Goal: Task Accomplishment & Management: Use online tool/utility

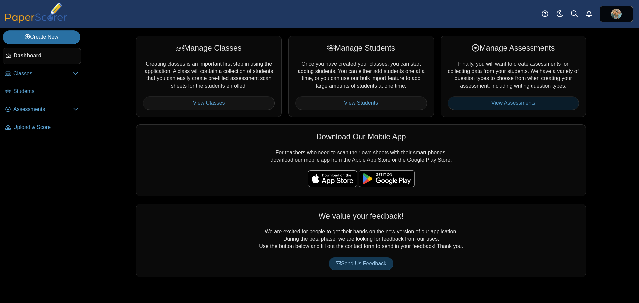
click at [472, 100] on link "View Assessments" at bounding box center [513, 103] width 131 height 13
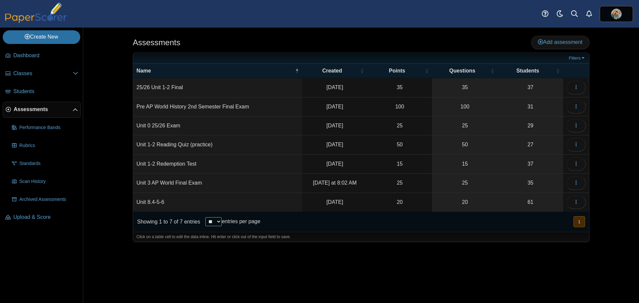
click at [208, 182] on td "Unit 3 AP World Final Exam" at bounding box center [217, 183] width 169 height 19
click at [573, 182] on button "button" at bounding box center [575, 182] width 19 height 13
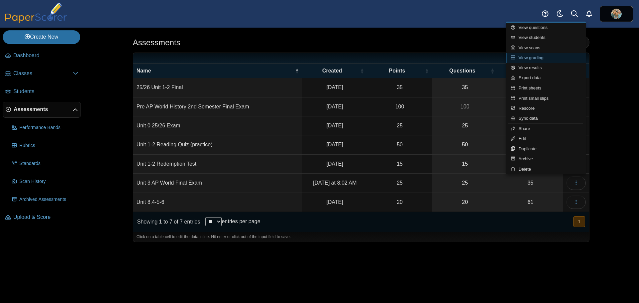
click at [535, 59] on link "View grading" at bounding box center [546, 58] width 80 height 10
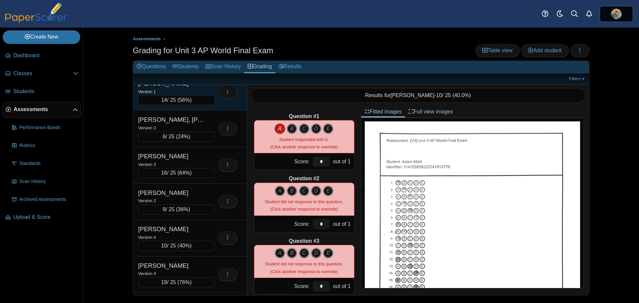
scroll to position [233, 0]
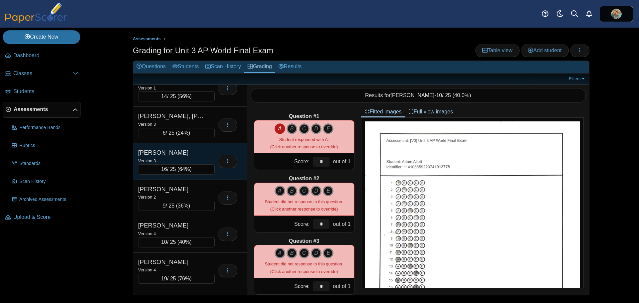
click at [183, 156] on div "[PERSON_NAME]" at bounding box center [171, 152] width 67 height 9
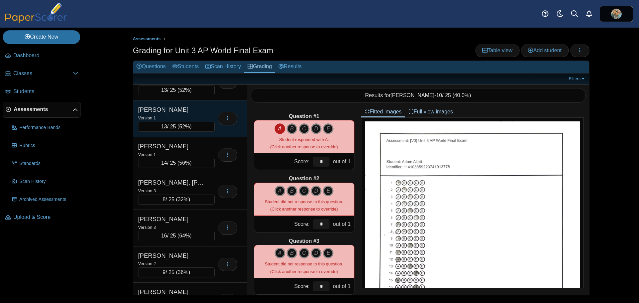
scroll to position [200, 0]
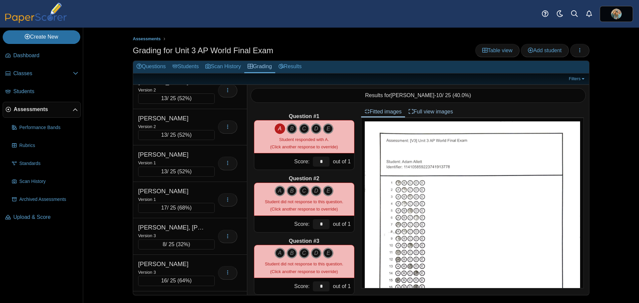
scroll to position [133, 0]
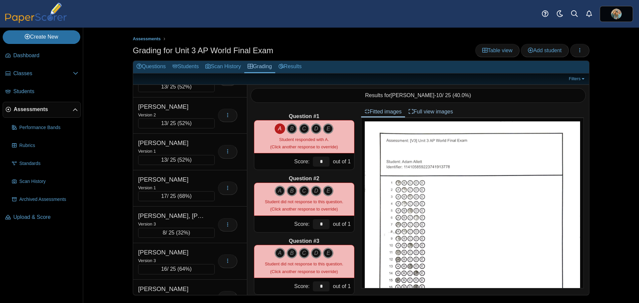
click at [184, 182] on div "[PERSON_NAME]" at bounding box center [171, 179] width 67 height 9
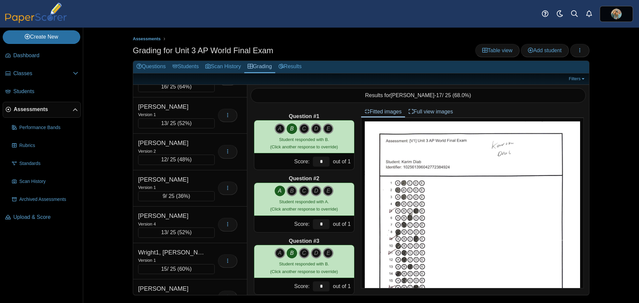
scroll to position [1065, 0]
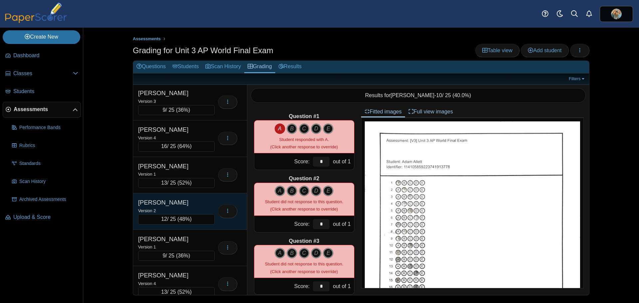
scroll to position [1065, 0]
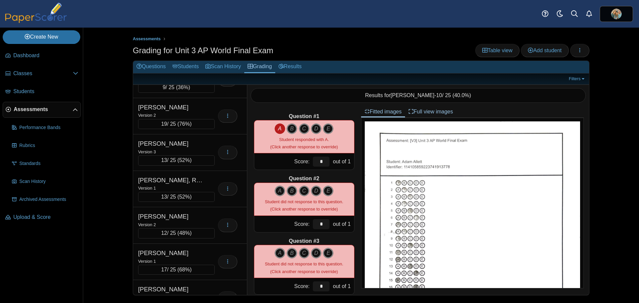
scroll to position [732, 0]
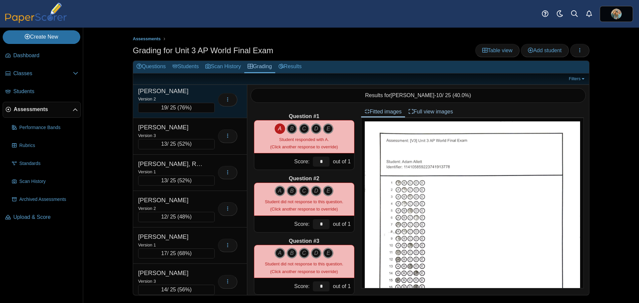
click at [197, 90] on div "[PERSON_NAME]" at bounding box center [171, 91] width 67 height 9
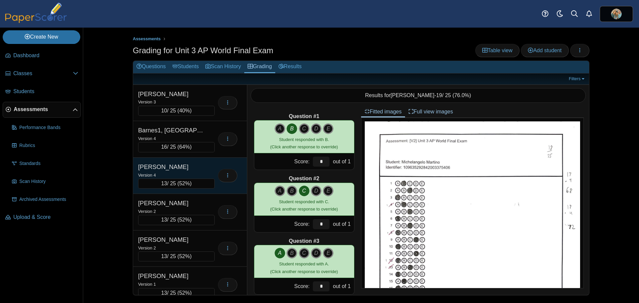
scroll to position [33, 0]
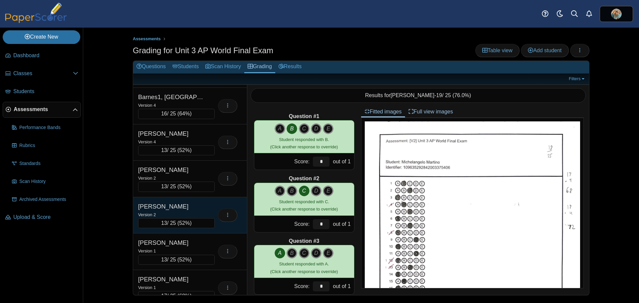
click at [178, 208] on div "[PERSON_NAME]" at bounding box center [171, 206] width 67 height 9
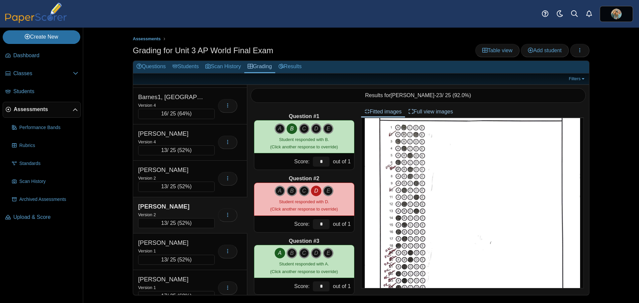
scroll to position [0, 0]
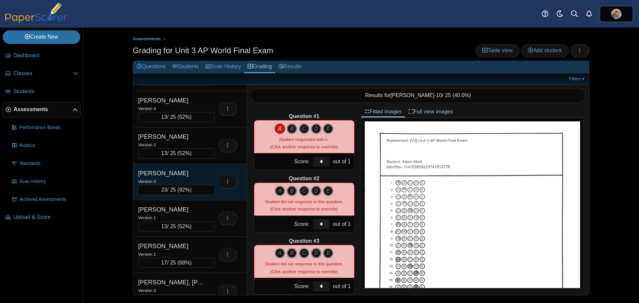
click at [176, 174] on div "[PERSON_NAME]" at bounding box center [171, 173] width 67 height 9
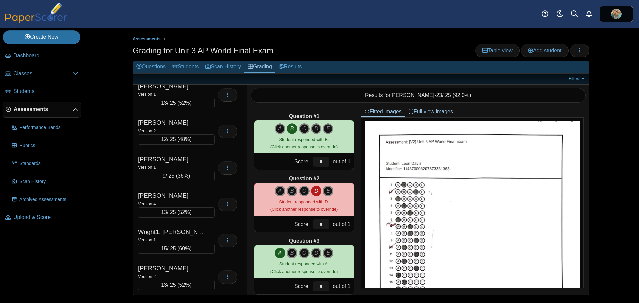
scroll to position [1065, 0]
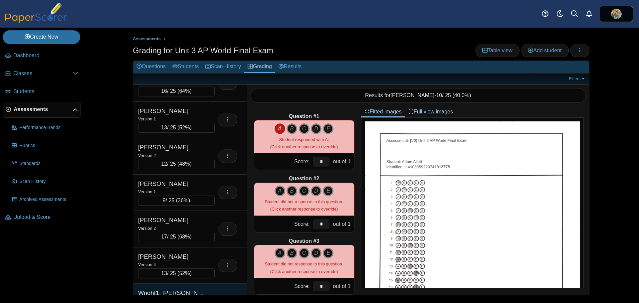
scroll to position [1035, 0]
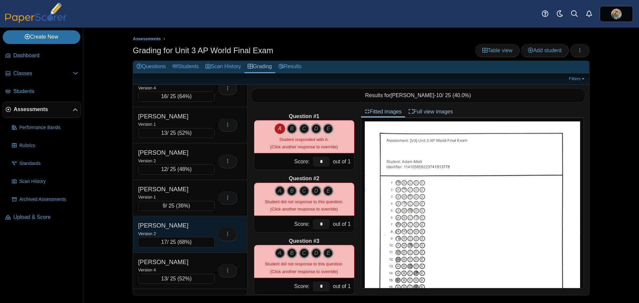
click at [181, 226] on div "[PERSON_NAME]" at bounding box center [171, 225] width 67 height 9
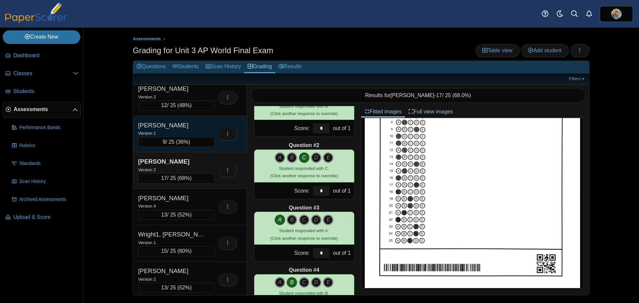
scroll to position [1101, 0]
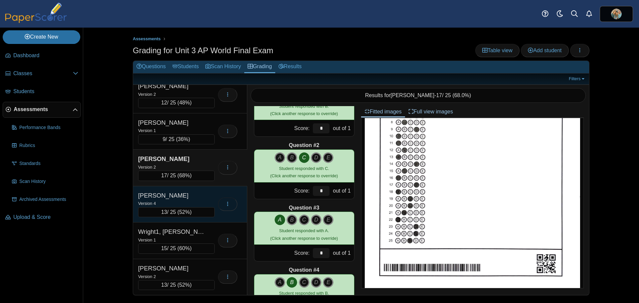
click at [227, 205] on icon "button" at bounding box center [227, 203] width 5 height 5
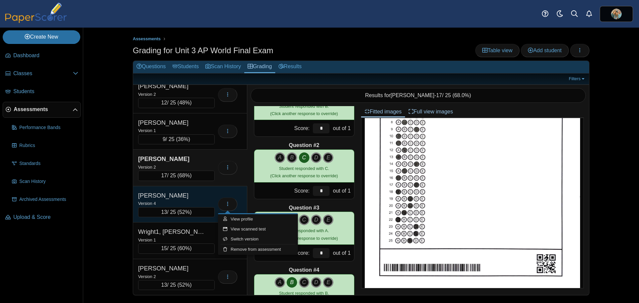
click at [199, 196] on div "[PERSON_NAME]" at bounding box center [171, 195] width 67 height 9
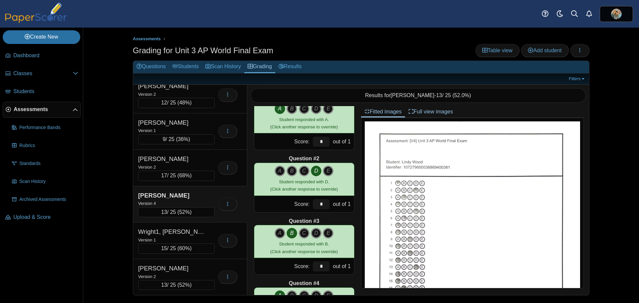
scroll to position [0, 0]
